Goal: Find specific page/section: Find specific page/section

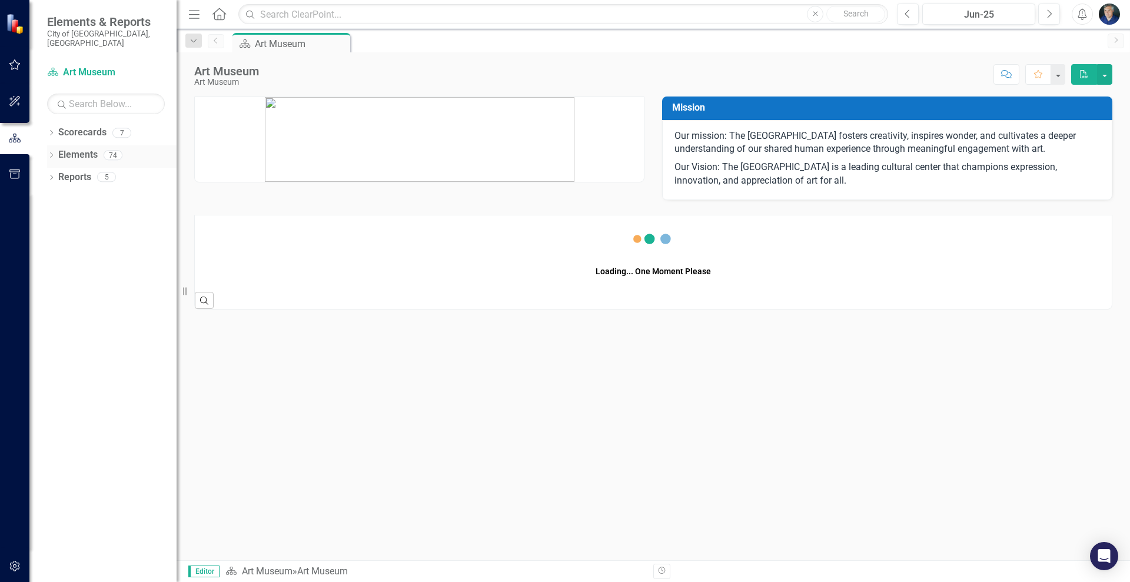
click at [81, 148] on link "Elements" at bounding box center [77, 155] width 39 height 14
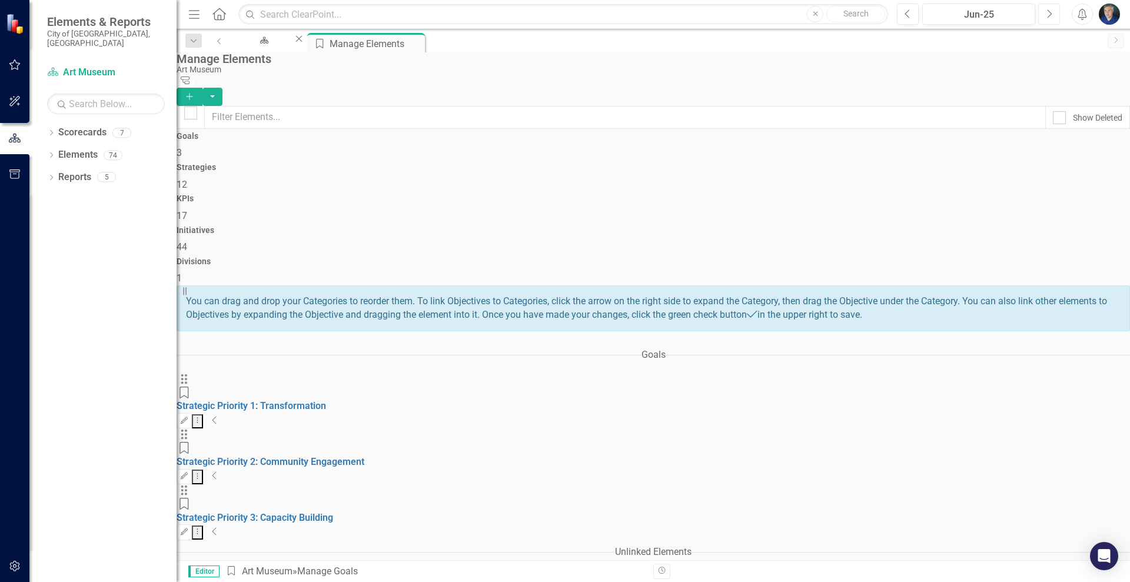
click at [1045, 11] on icon "Next" at bounding box center [1048, 14] width 6 height 11
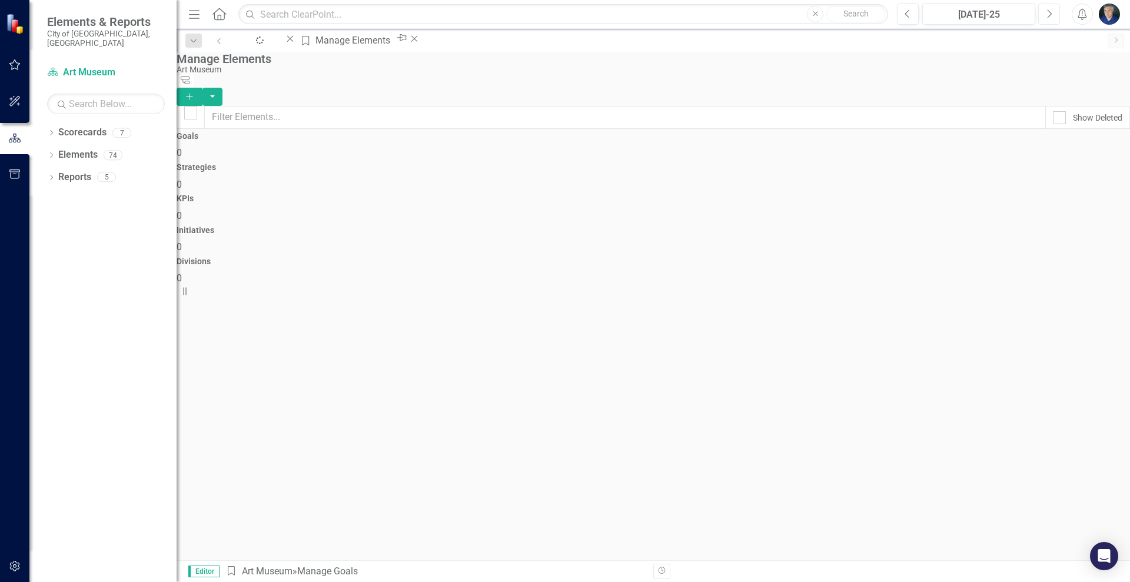
click at [1045, 11] on icon "Next" at bounding box center [1048, 14] width 6 height 11
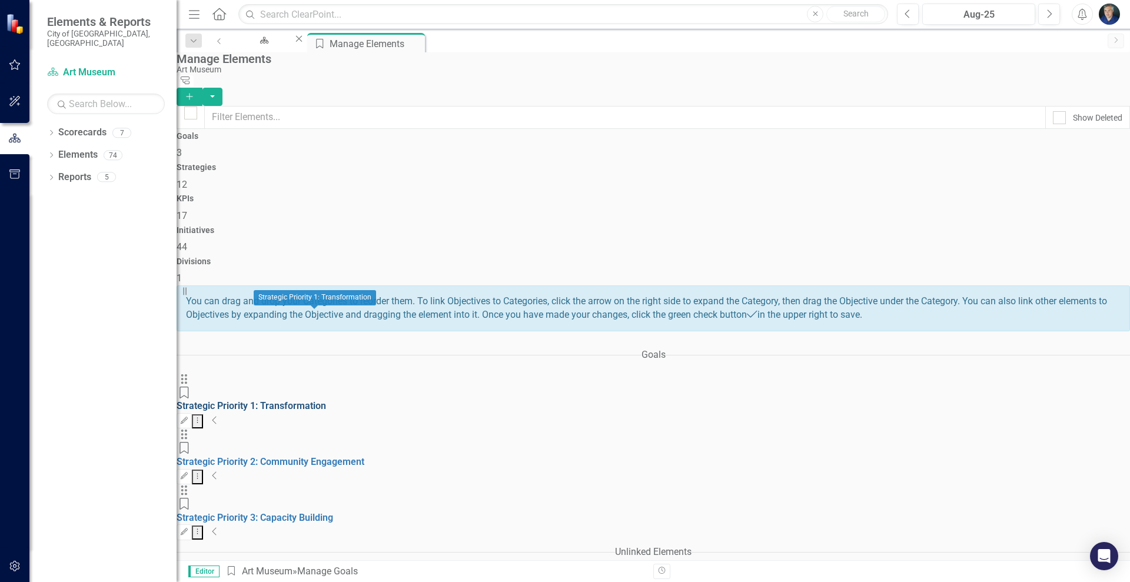
click at [326, 400] on link "Strategic Priority 1: Transformation" at bounding box center [251, 405] width 149 height 11
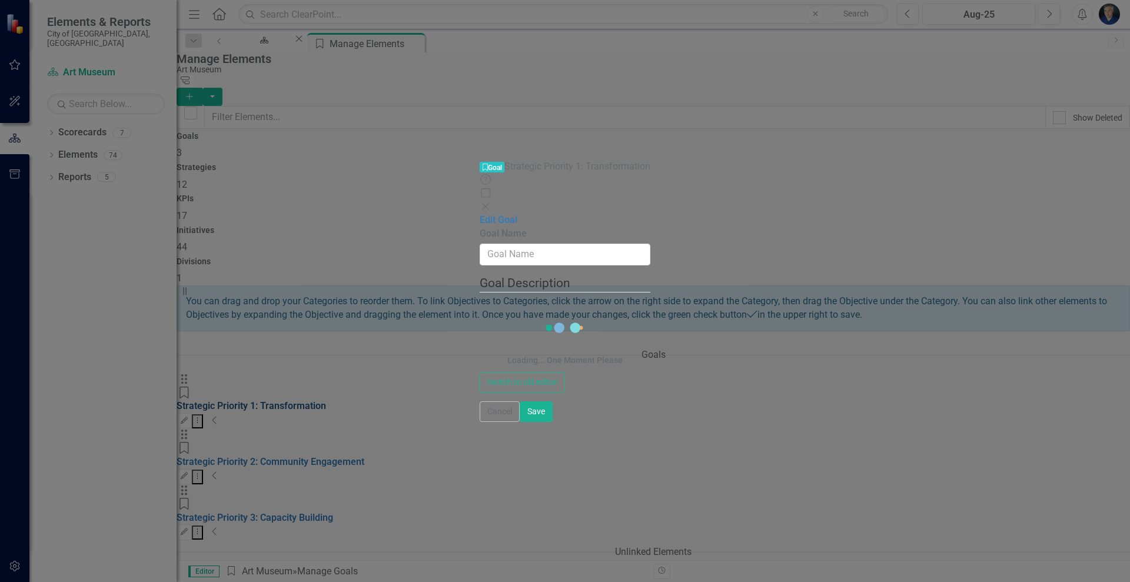
type input "Strategic Priority 1: Transformation"
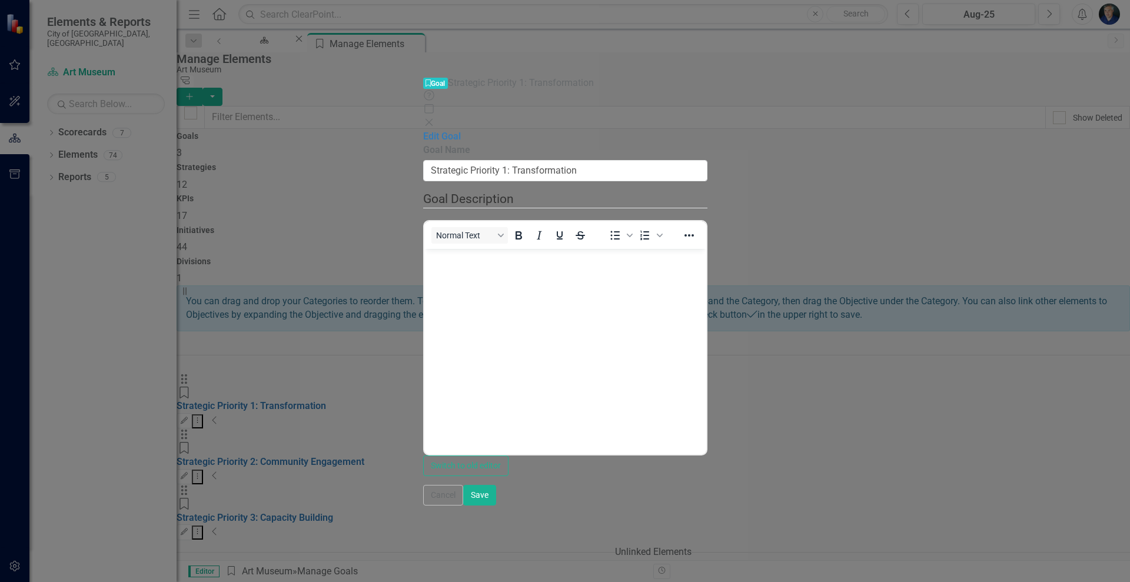
click at [435, 118] on icon "Close" at bounding box center [429, 122] width 12 height 9
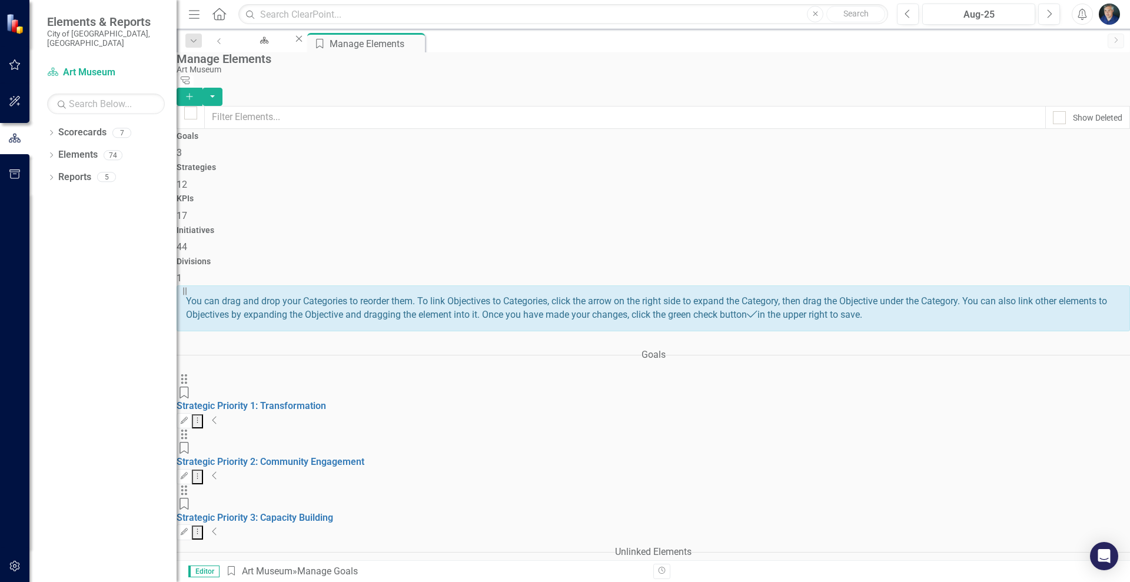
click at [218, 415] on icon "Collapse" at bounding box center [215, 419] width 6 height 9
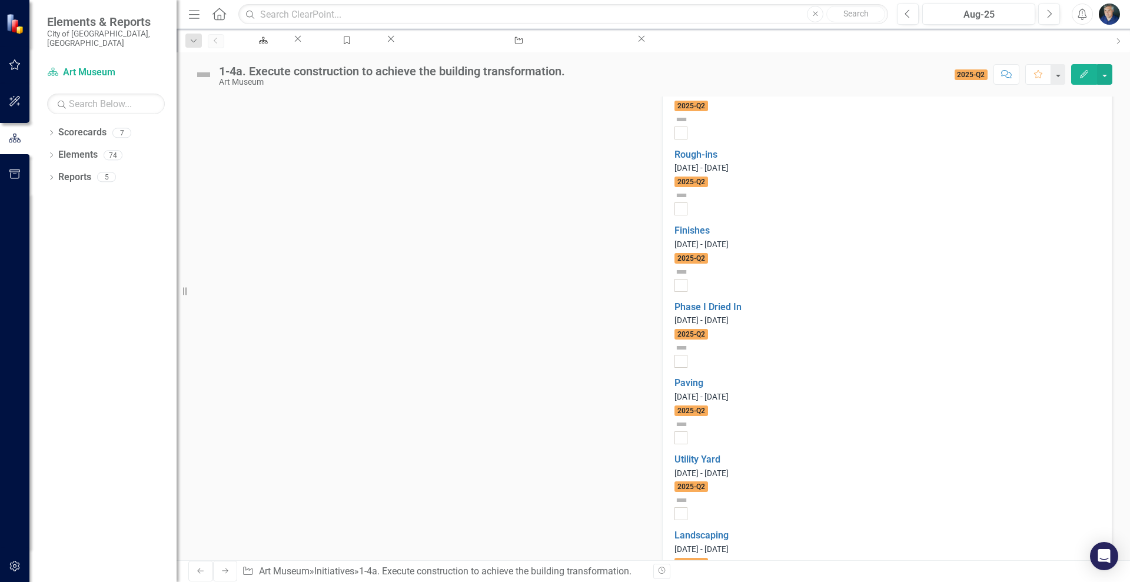
scroll to position [1280, 0]
click at [1047, 15] on icon "Next" at bounding box center [1048, 14] width 6 height 11
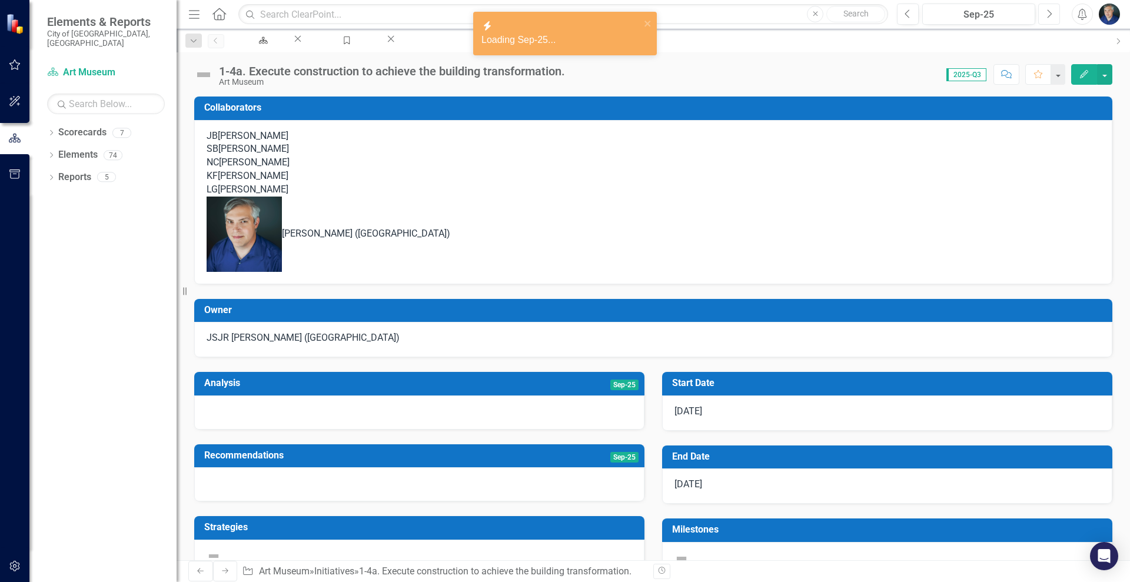
click at [1047, 15] on icon "Next" at bounding box center [1048, 14] width 6 height 11
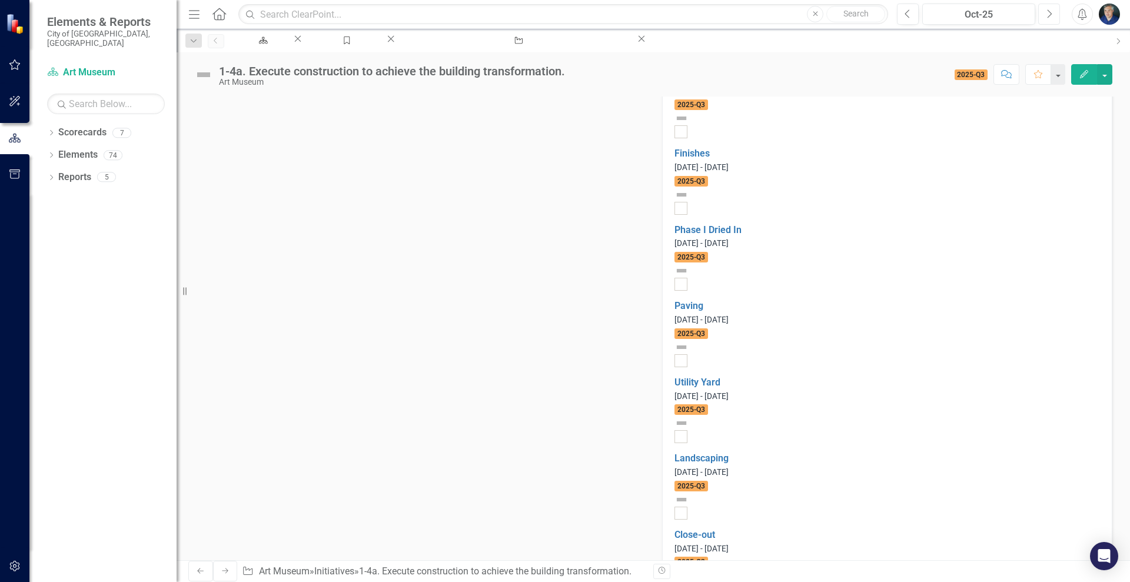
scroll to position [1356, 0]
